Goal: Transaction & Acquisition: Purchase product/service

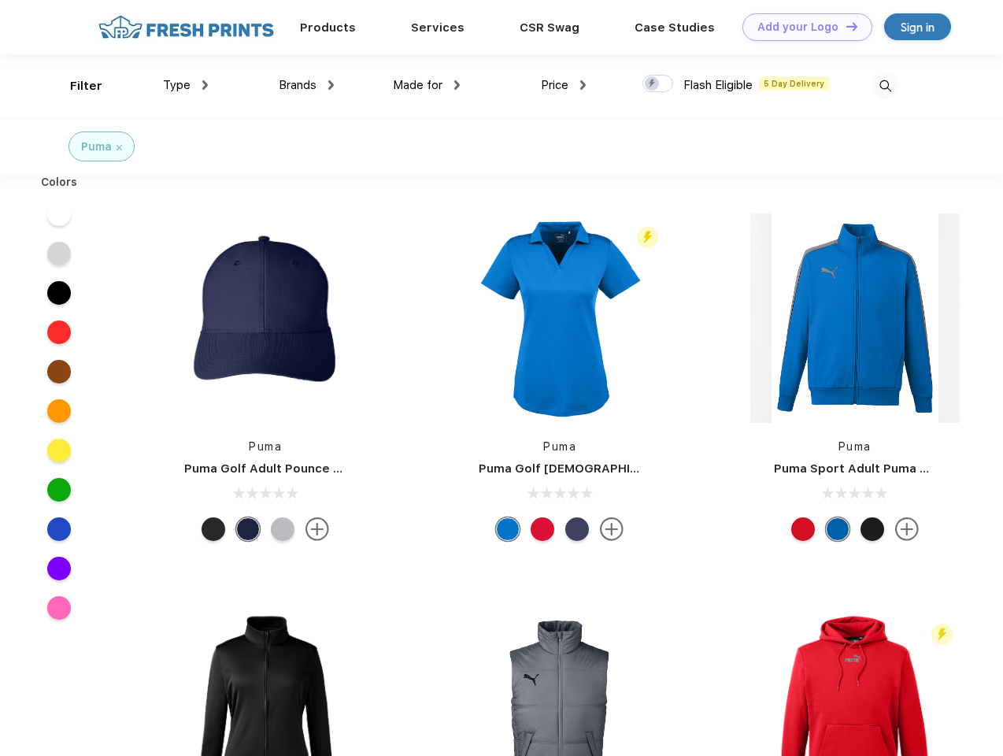
click at [801, 27] on link "Add your Logo Design Tool" at bounding box center [807, 27] width 130 height 28
click at [0, 0] on div "Design Tool" at bounding box center [0, 0] width 0 height 0
click at [845, 26] on link "Add your Logo Design Tool" at bounding box center [807, 27] width 130 height 28
click at [76, 86] on div "Filter" at bounding box center [86, 86] width 32 height 18
click at [186, 85] on span "Type" at bounding box center [177, 85] width 28 height 14
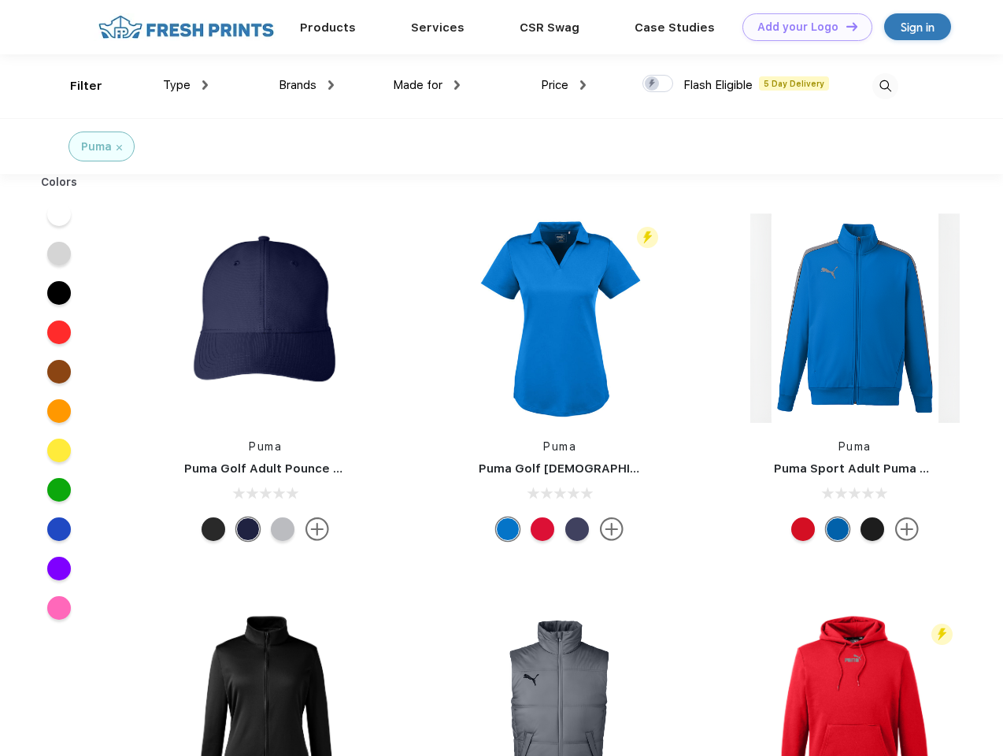
click at [306, 85] on span "Brands" at bounding box center [298, 85] width 38 height 14
click at [427, 85] on span "Made for" at bounding box center [418, 85] width 50 height 14
click at [564, 85] on span "Price" at bounding box center [555, 85] width 28 height 14
click at [658, 84] on div at bounding box center [657, 83] width 31 height 17
click at [653, 84] on input "checkbox" at bounding box center [647, 79] width 10 height 10
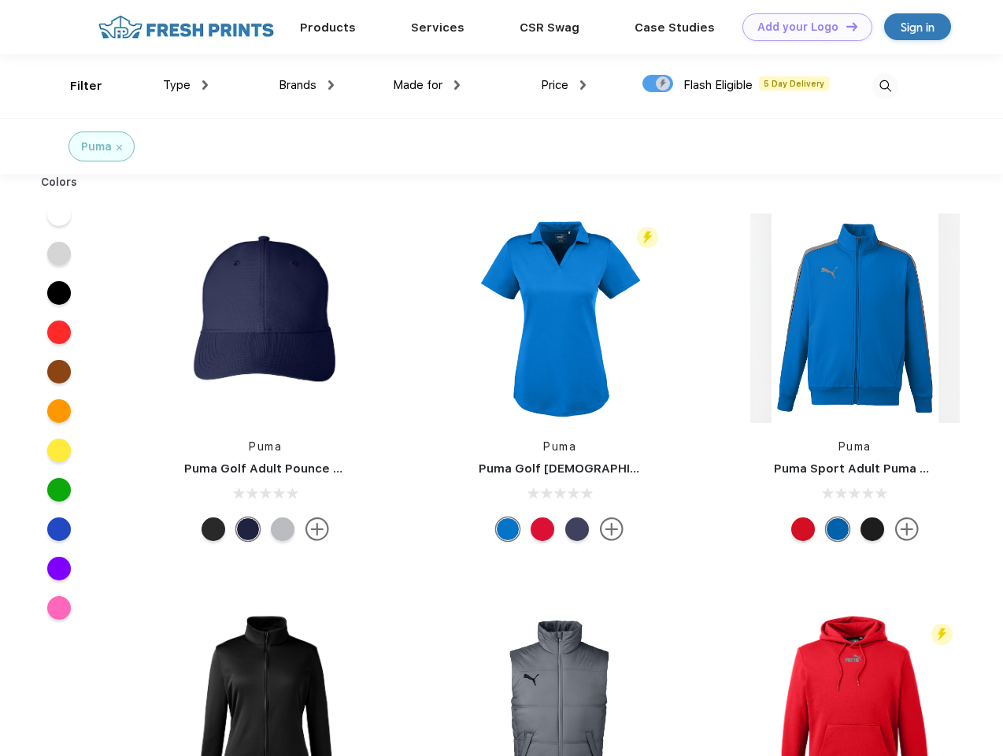
click at [885, 86] on img at bounding box center [885, 86] width 26 height 26
